Goal: Find contact information: Find contact information

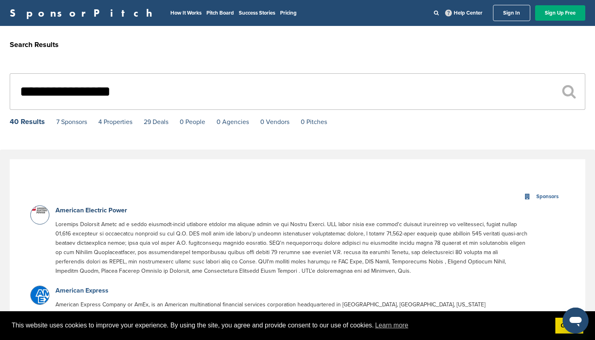
type input "**********"
click at [63, 292] on link "American Express" at bounding box center [81, 290] width 53 height 8
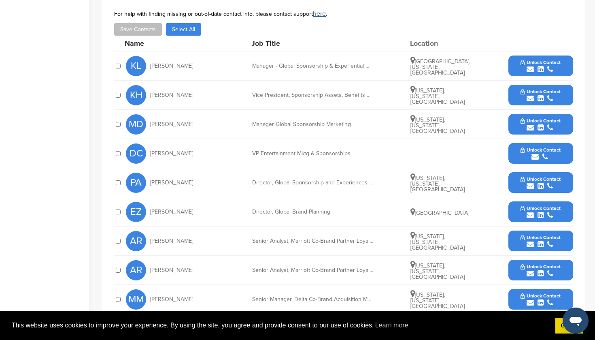
scroll to position [257, 0]
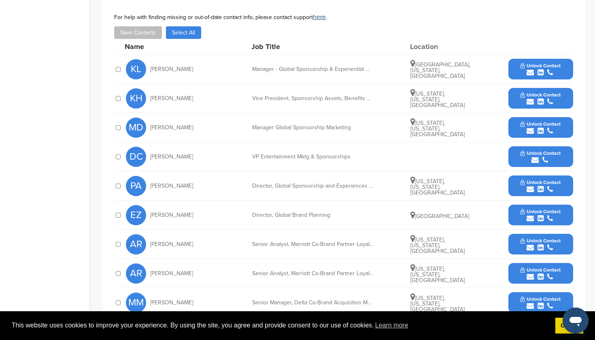
click at [544, 179] on span "Unlock Contact" at bounding box center [541, 182] width 40 height 6
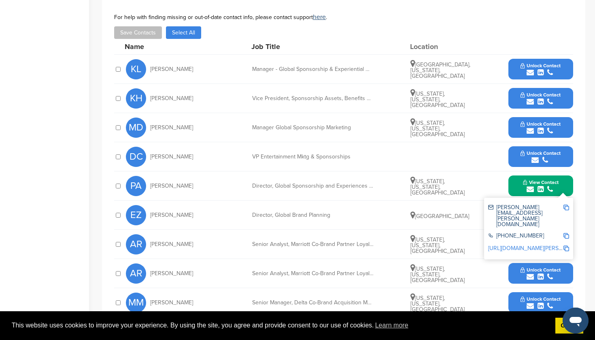
click at [483, 243] on div "AR Anna Rotatori Senior Analyst, Marriott Co-Brand Partner Loyalty Marketing Ne…" at bounding box center [350, 244] width 448 height 29
click at [526, 244] on div "submit" at bounding box center [541, 248] width 40 height 8
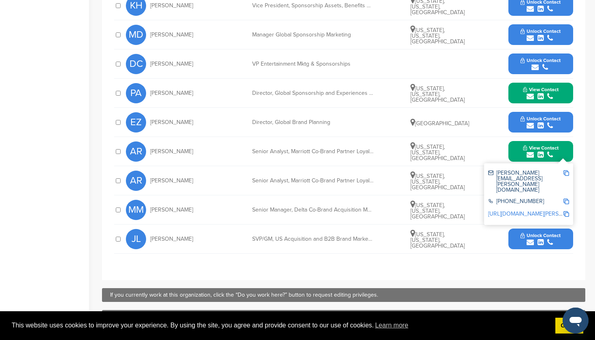
scroll to position [352, 0]
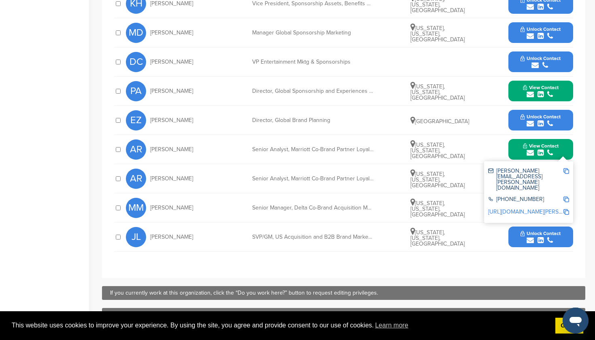
click at [541, 230] on span "Unlock Contact" at bounding box center [541, 233] width 40 height 6
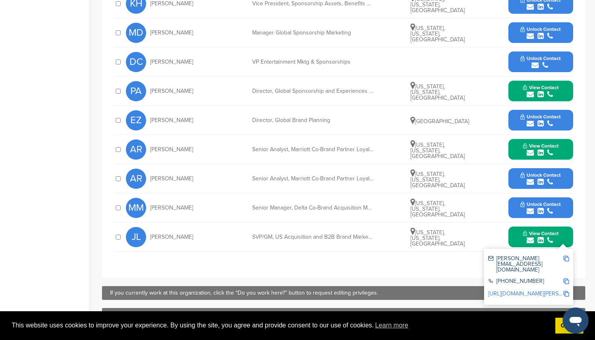
click at [544, 201] on span "Unlock Contact" at bounding box center [541, 204] width 40 height 6
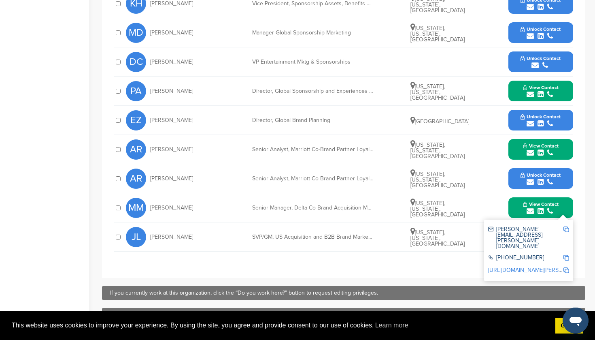
click at [539, 172] on span "Unlock Contact" at bounding box center [541, 175] width 40 height 6
